Goal: Information Seeking & Learning: Learn about a topic

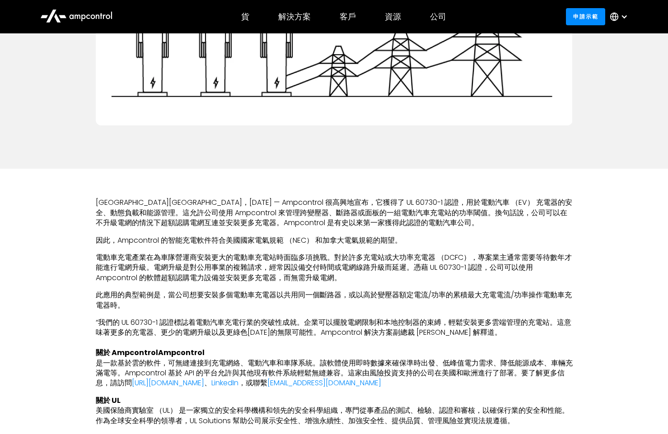
scroll to position [350, 0]
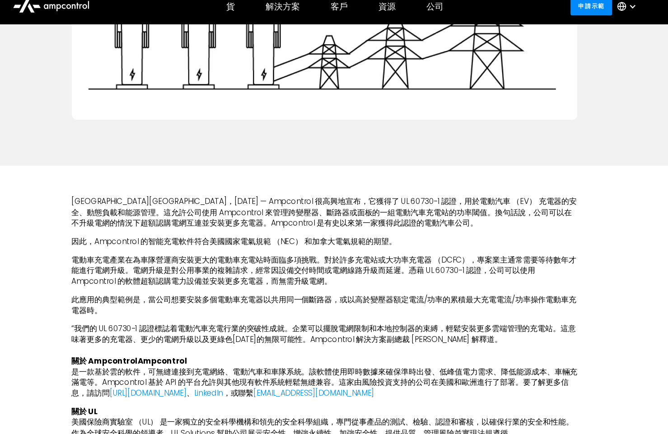
click at [488, 187] on div "紐約州紐約市，2023 年 12 月 12 日 — Ampcontrol 很高興地宣布，它獲得了 UL 60730-1 認證，用於電動汽車 （EV） 充電器的…" at bounding box center [334, 344] width 477 height 354
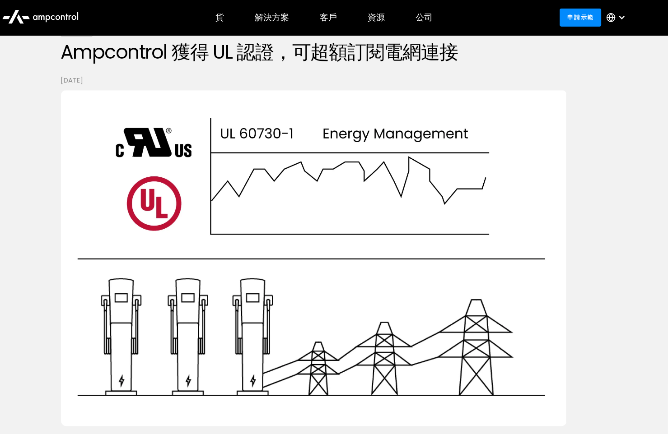
scroll to position [0, 0]
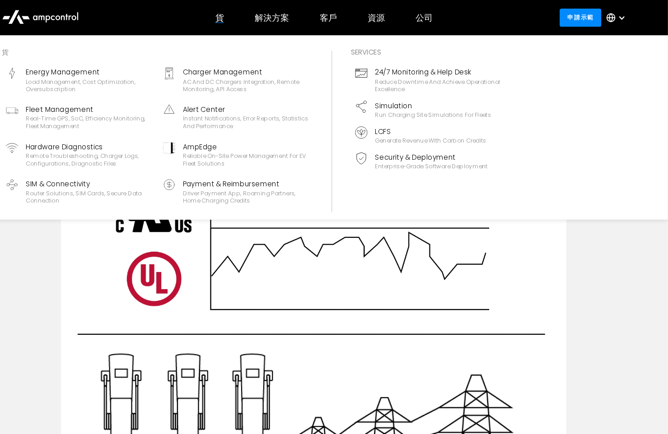
click at [242, 18] on div "貨" at bounding box center [245, 17] width 8 height 10
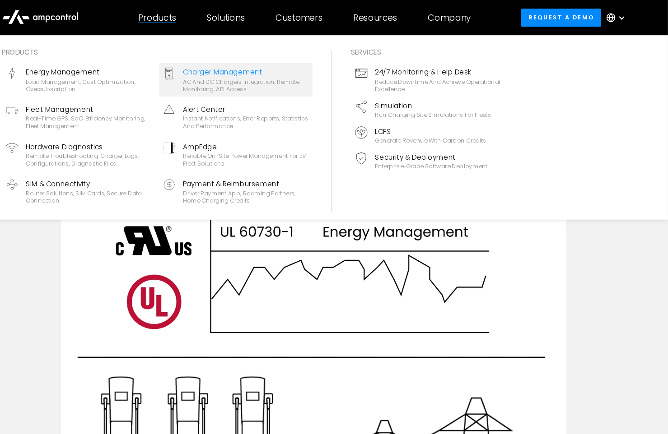
click at [196, 75] on icon at bounding box center [197, 69] width 9 height 13
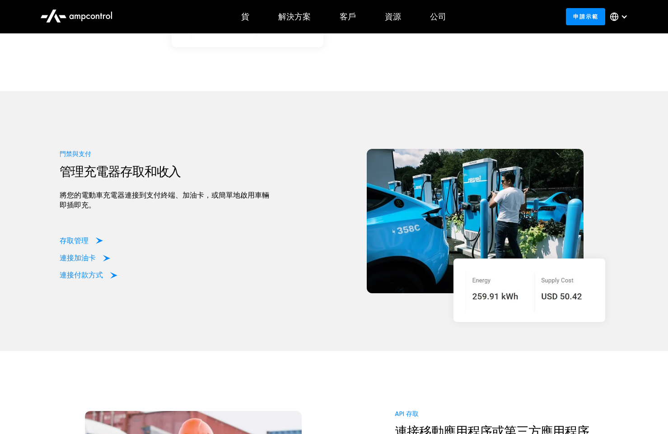
scroll to position [1767, 0]
